Goal: Contribute content: Add original content to the website for others to see

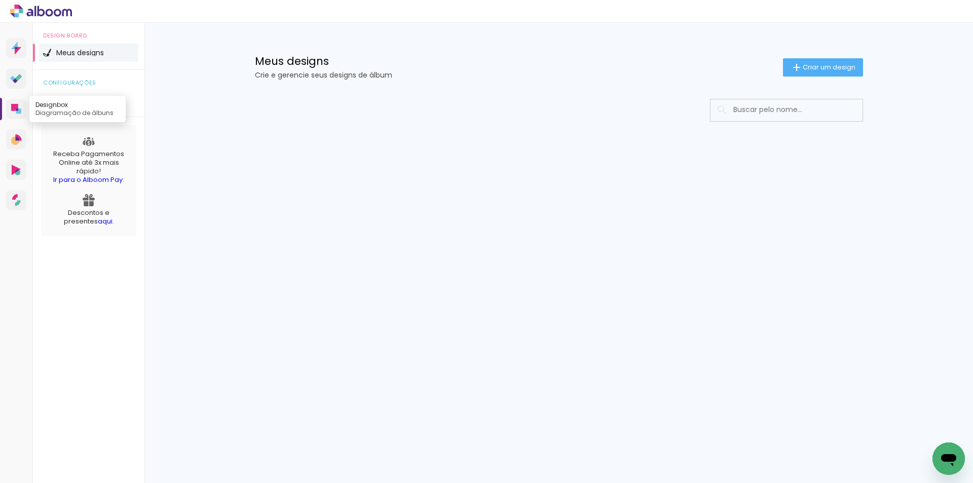
click at [14, 113] on icon at bounding box center [16, 109] width 10 height 10
click at [813, 74] on paper-button "Criar um design" at bounding box center [823, 67] width 80 height 18
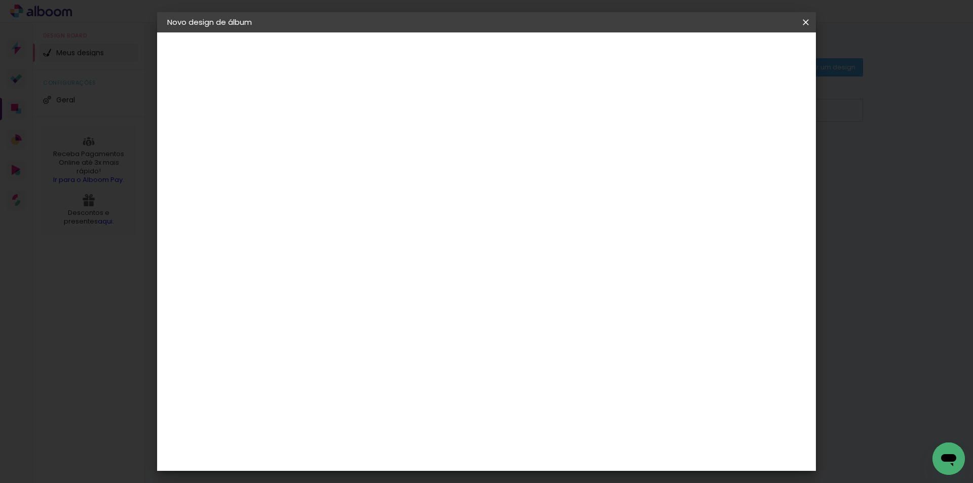
click at [333, 139] on input at bounding box center [333, 136] width 0 height 16
type input "2015"
type paper-input "2015"
click at [437, 47] on paper-button "Avançar" at bounding box center [412, 53] width 50 height 17
click at [0, 0] on slot "Tamanho Livre" at bounding box center [0, 0] width 0 height 0
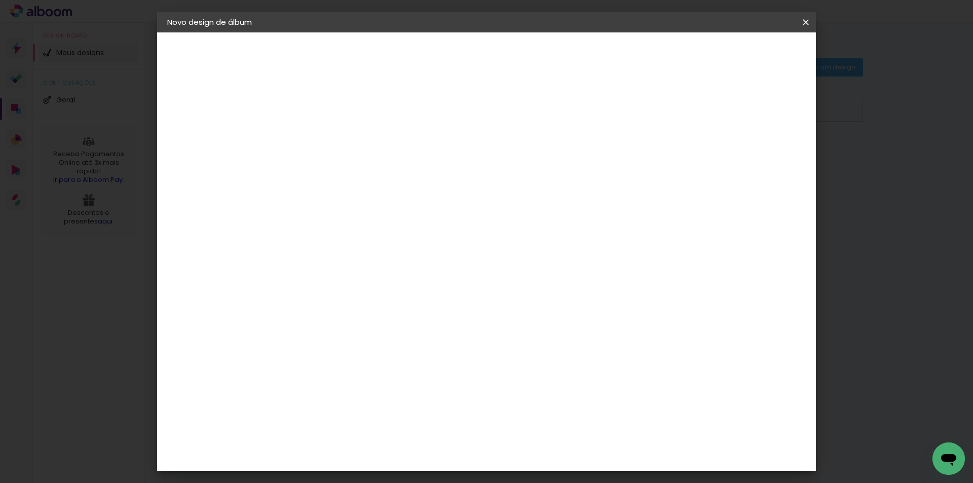
click at [422, 156] on iron-icon at bounding box center [416, 154] width 12 height 12
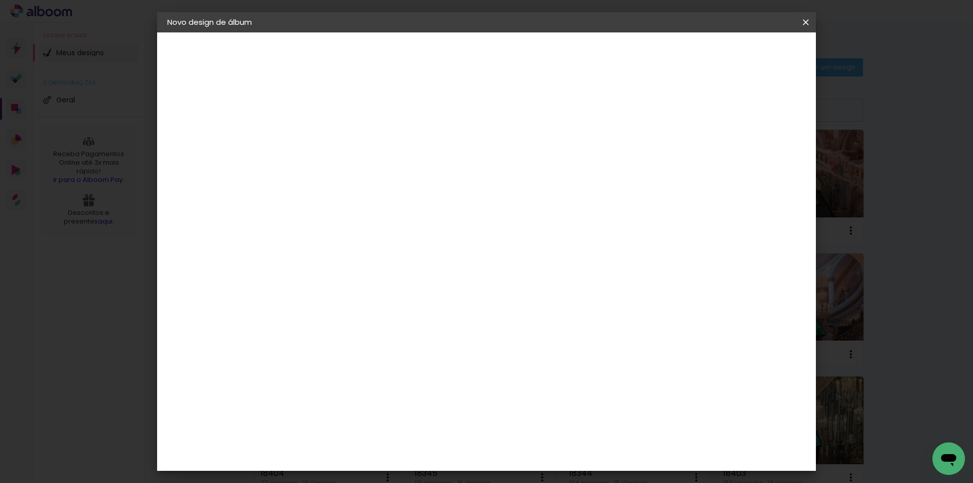
click at [0, 0] on slot "Tamanho Livre" at bounding box center [0, 0] width 0 height 0
click at [410, 187] on input at bounding box center [358, 192] width 102 height 13
click at [802, 24] on iron-icon at bounding box center [805, 22] width 12 height 10
